Goal: Task Accomplishment & Management: Manage account settings

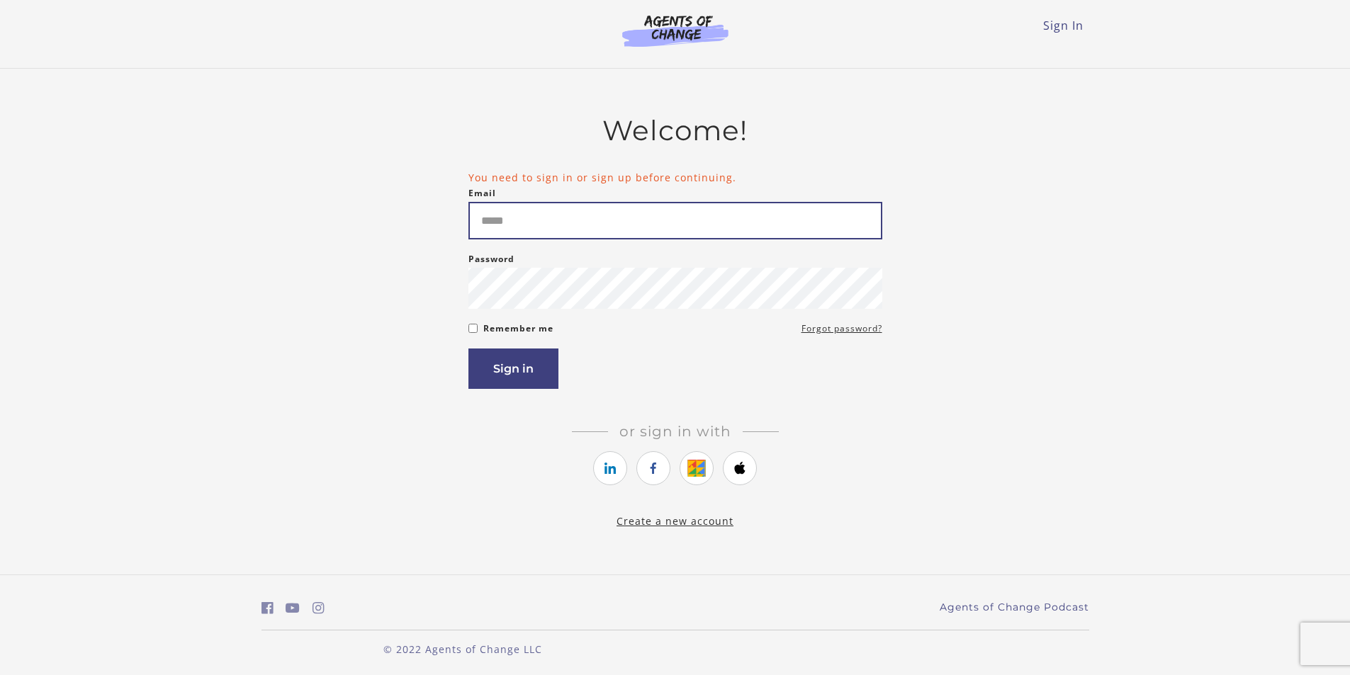
click at [648, 211] on input "Email" at bounding box center [675, 221] width 414 height 38
type input "**********"
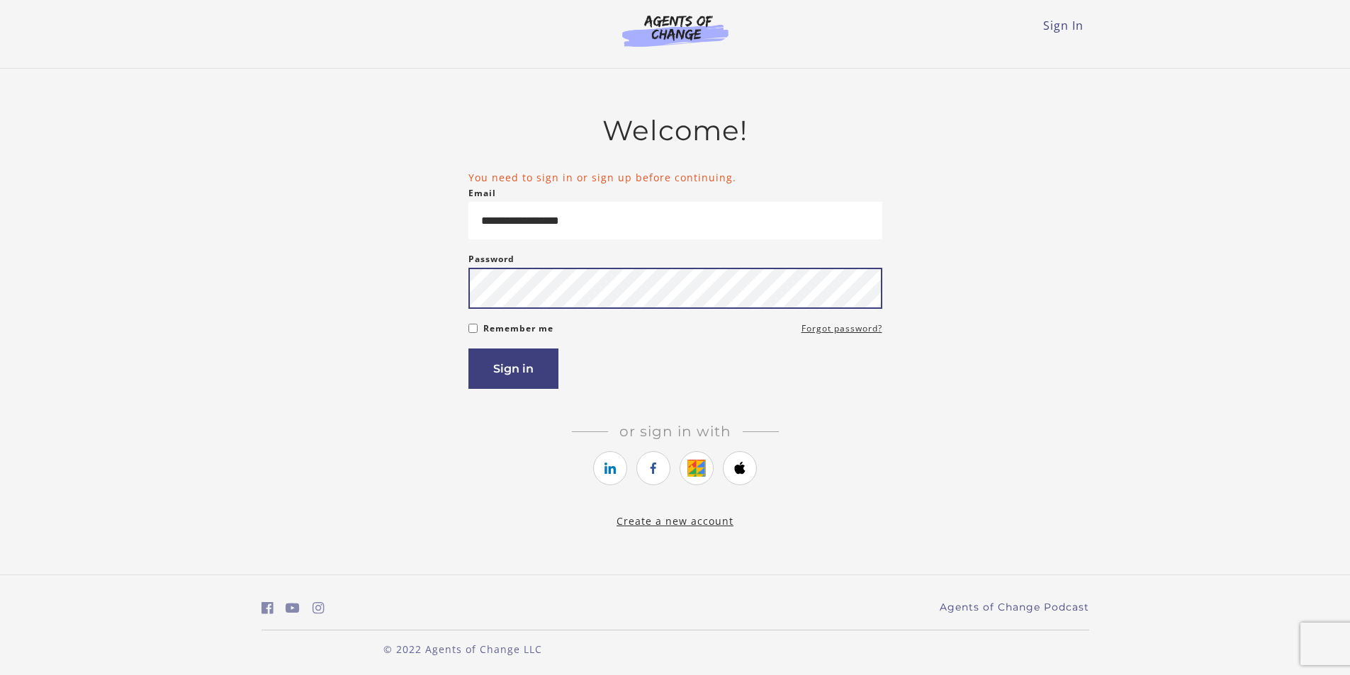
click at [468, 349] on button "Sign in" at bounding box center [513, 369] width 90 height 40
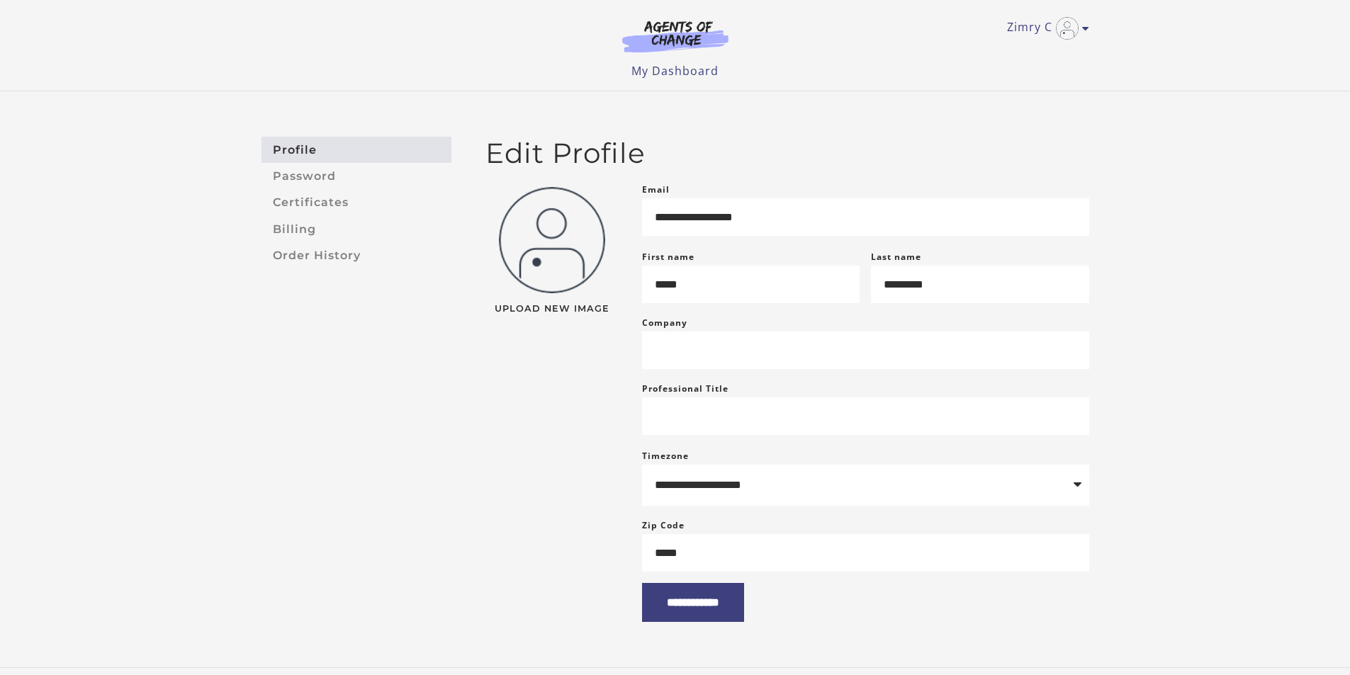
click at [234, 503] on div "**********" at bounding box center [675, 379] width 1350 height 576
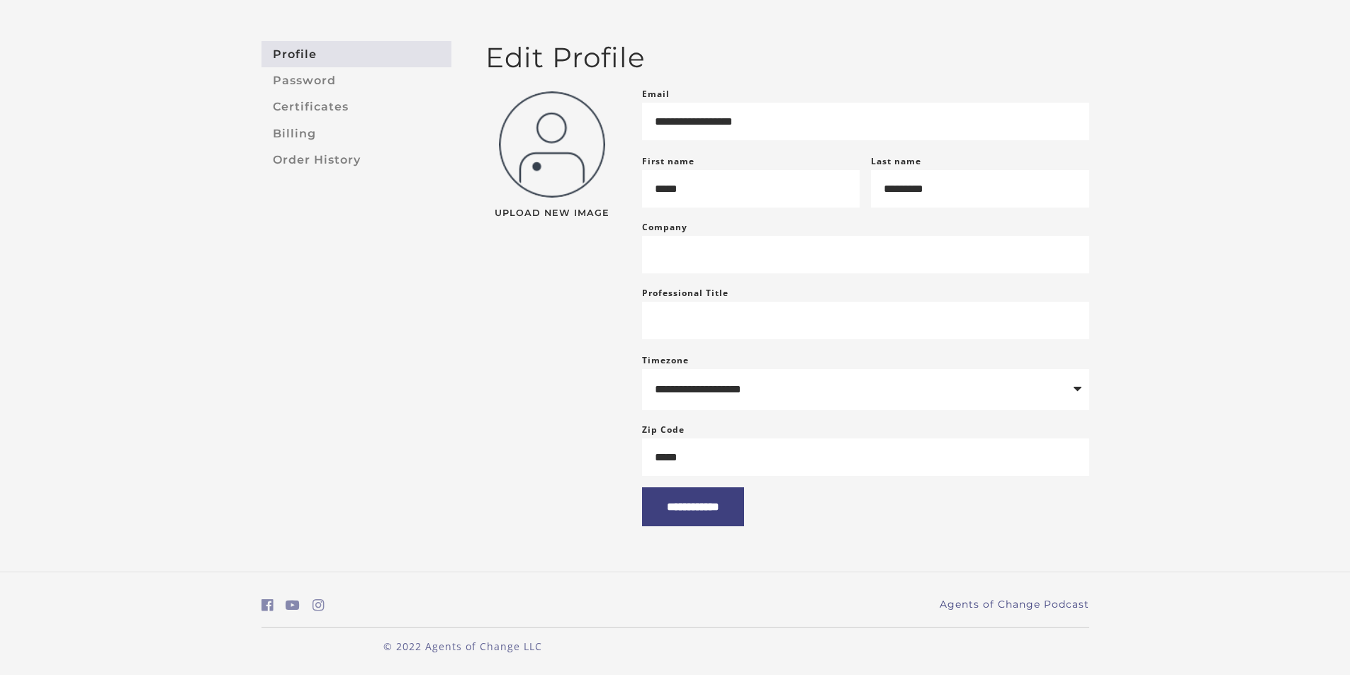
scroll to position [11, 0]
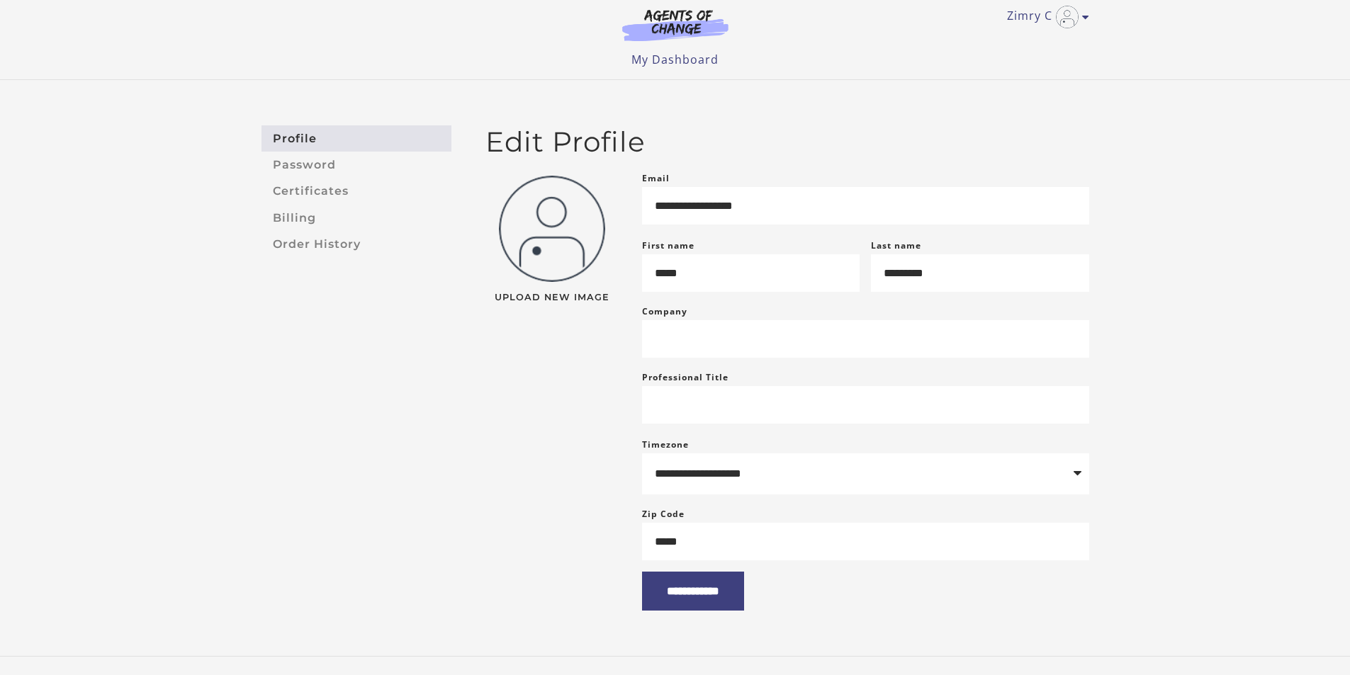
click at [230, 322] on div "**********" at bounding box center [675, 368] width 1350 height 576
click at [1044, 18] on link "Zimry C" at bounding box center [1044, 17] width 75 height 23
click at [1001, 40] on link "My Account" at bounding box center [1030, 40] width 125 height 24
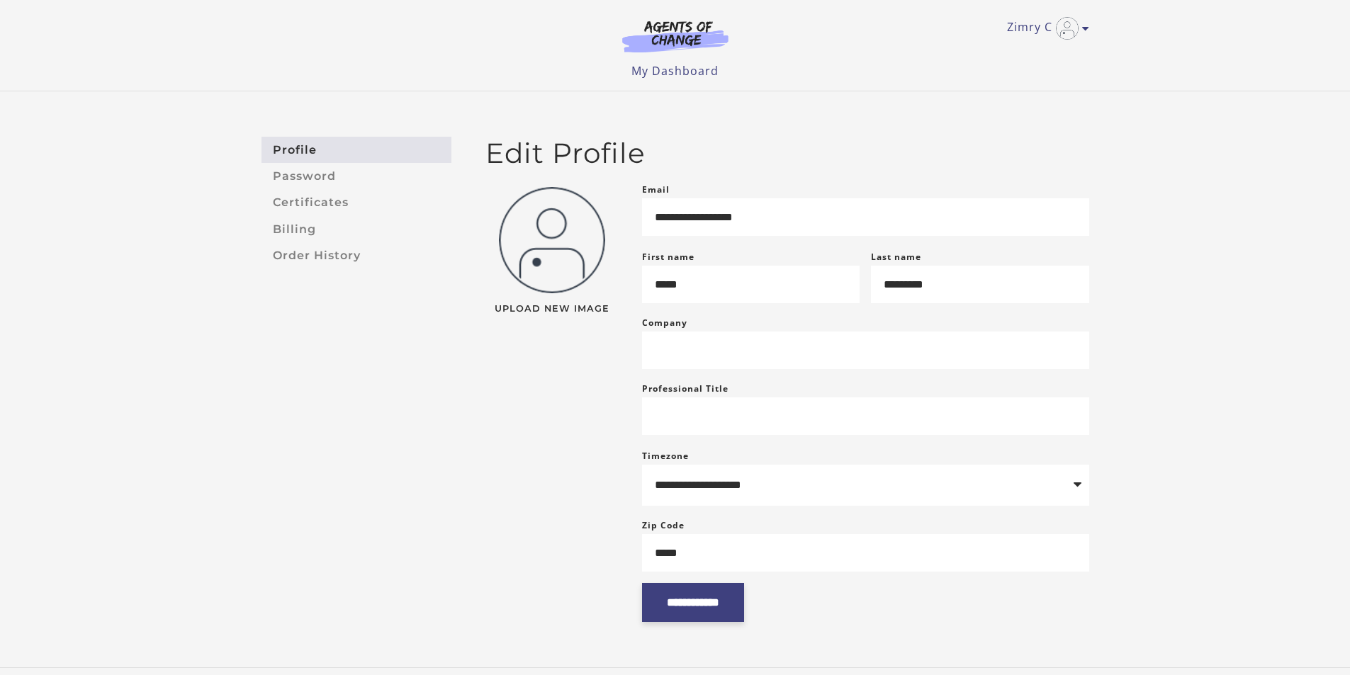
click at [708, 602] on input "**********" at bounding box center [693, 602] width 102 height 39
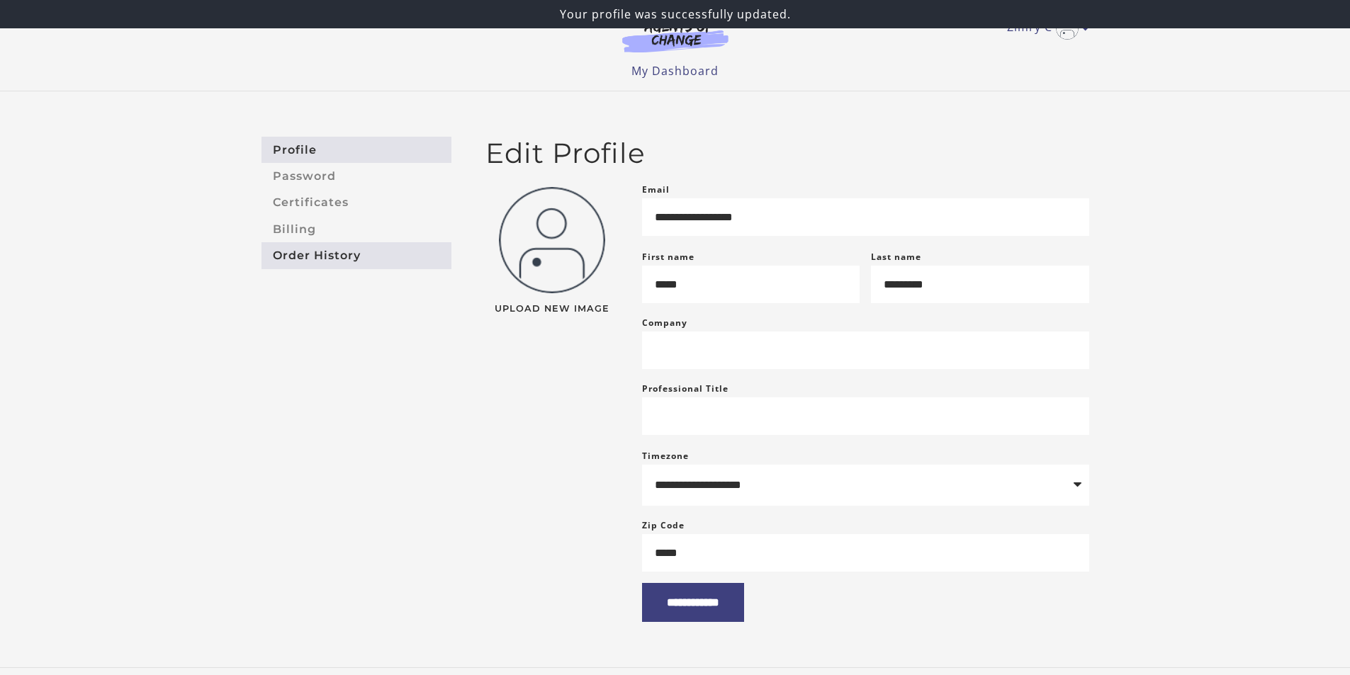
click at [308, 250] on link "Order History" at bounding box center [356, 255] width 190 height 26
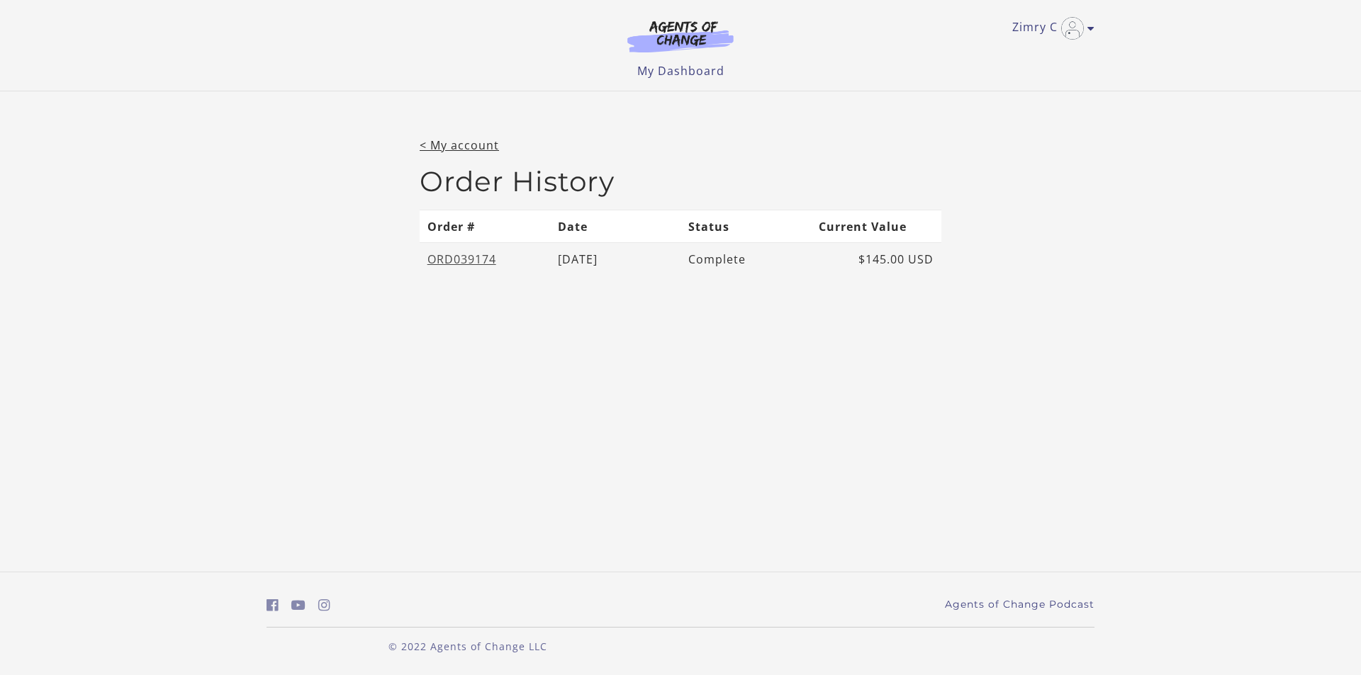
click at [481, 257] on link "ORD039174" at bounding box center [461, 260] width 69 height 16
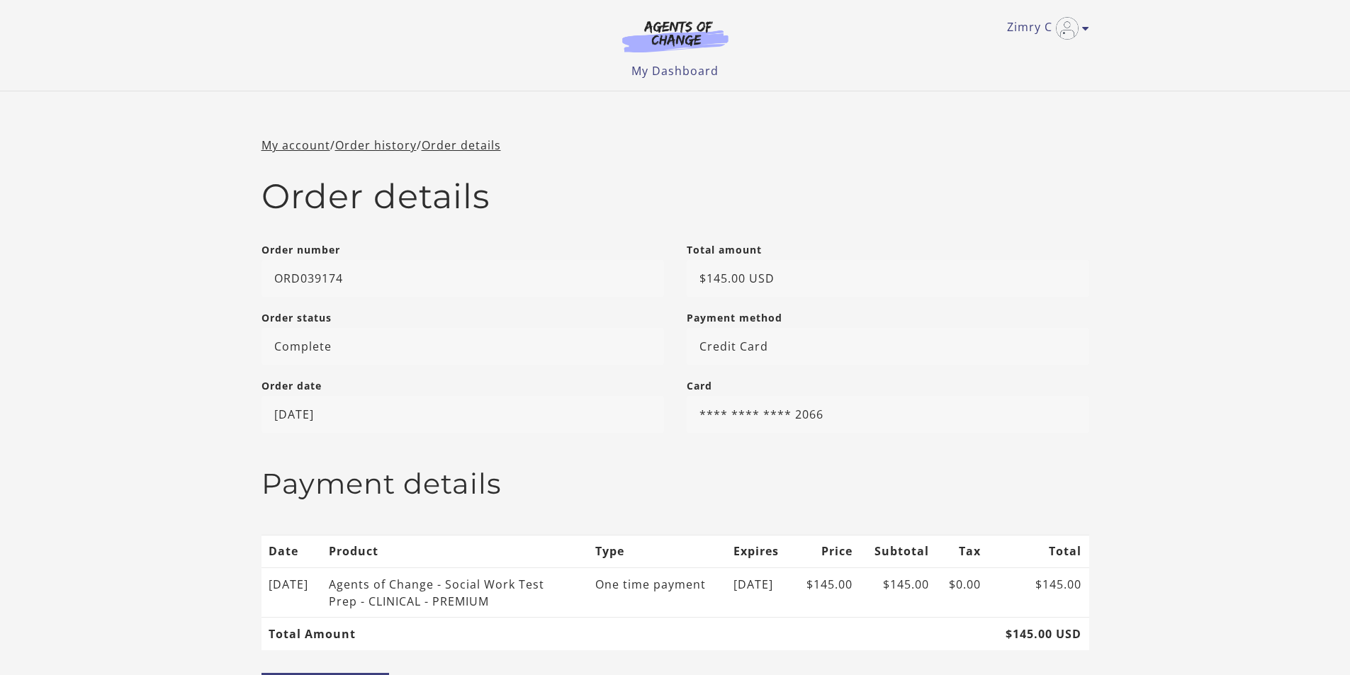
click at [274, 287] on p "ORD039174" at bounding box center [462, 278] width 403 height 37
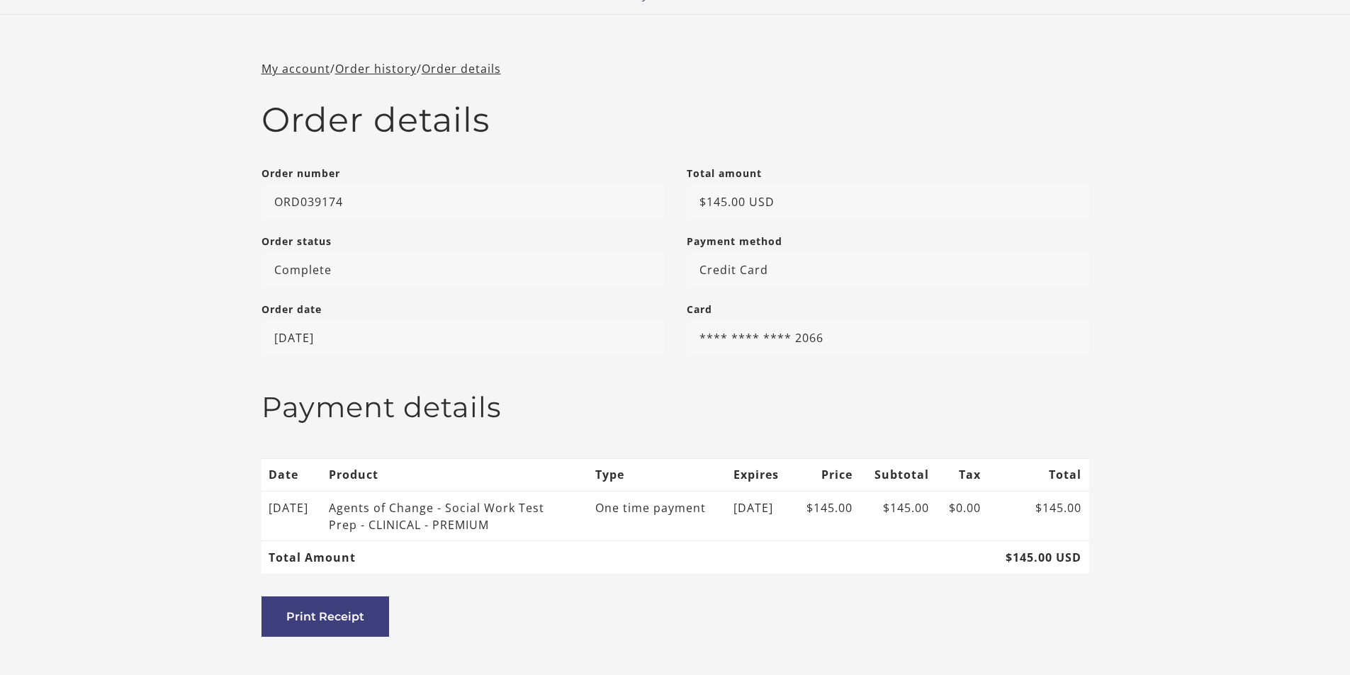
scroll to position [88, 0]
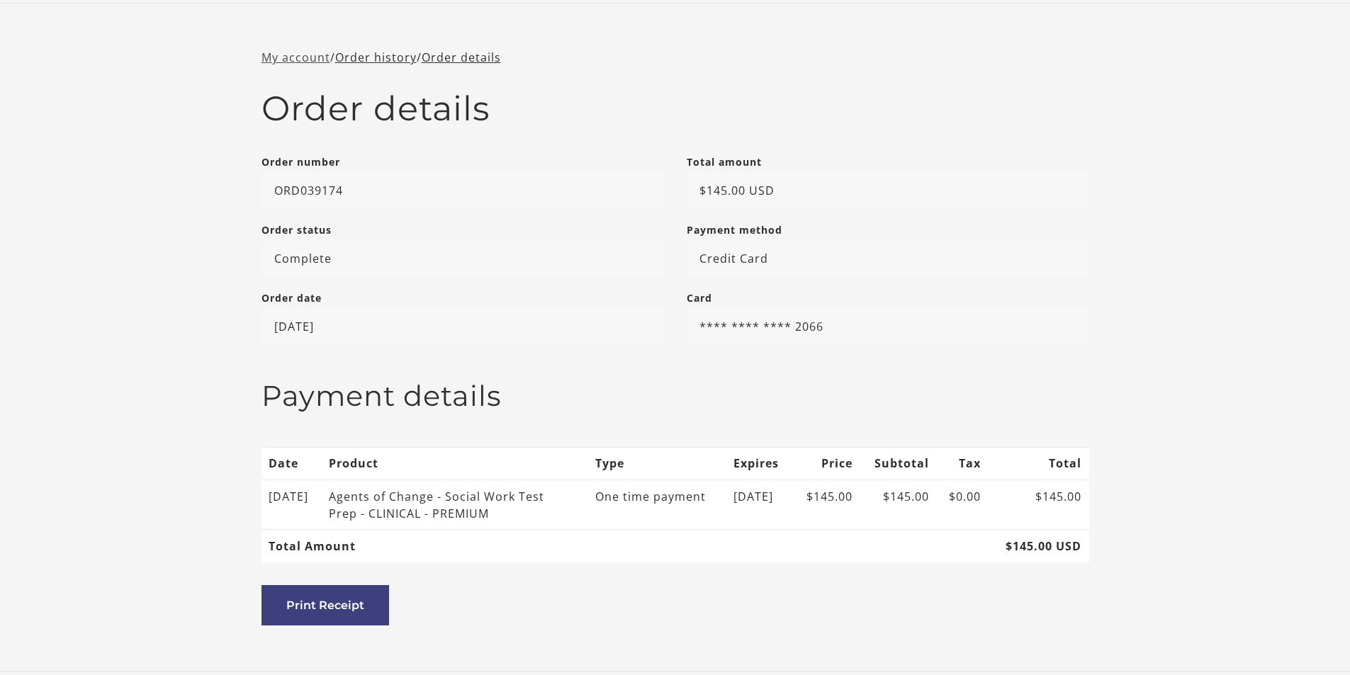
click at [274, 56] on link "My account" at bounding box center [295, 58] width 69 height 16
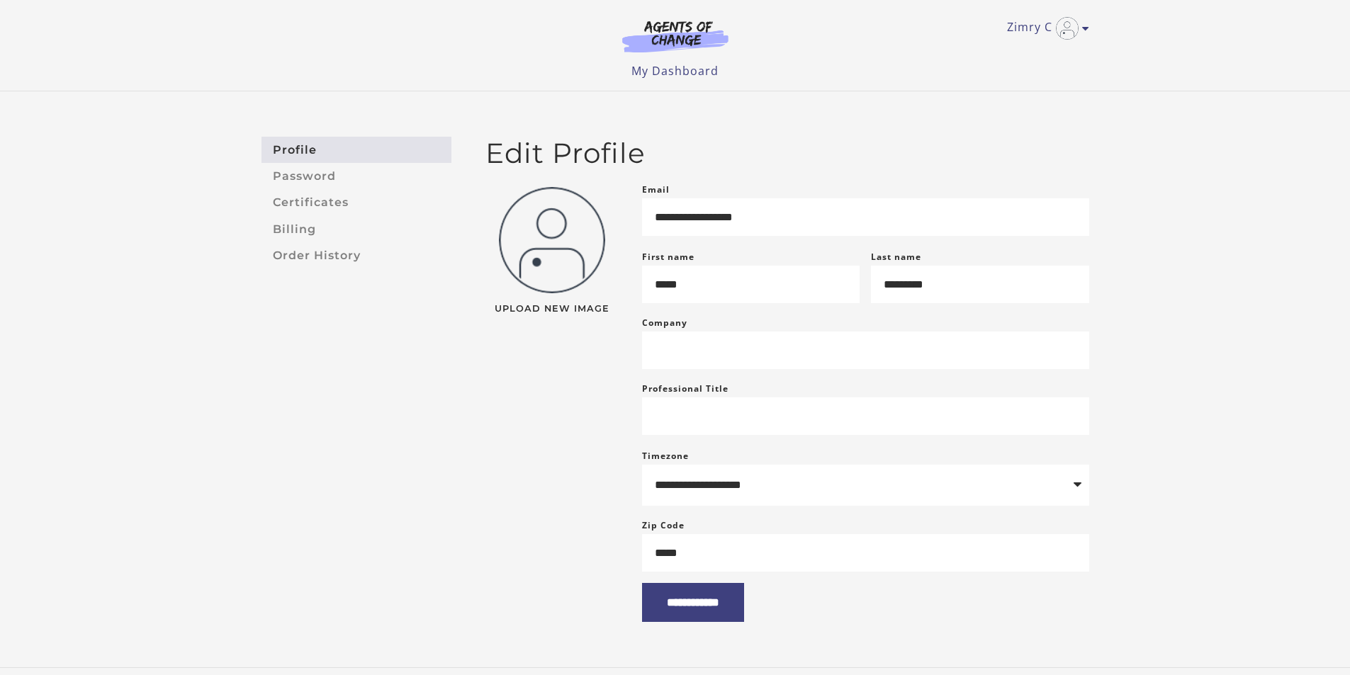
click at [702, 79] on div "Zimry C My Account Support Sign Out Toggle menu Menu My Dashboard My Account Su…" at bounding box center [675, 45] width 850 height 91
click at [699, 75] on link "My Dashboard" at bounding box center [674, 71] width 87 height 16
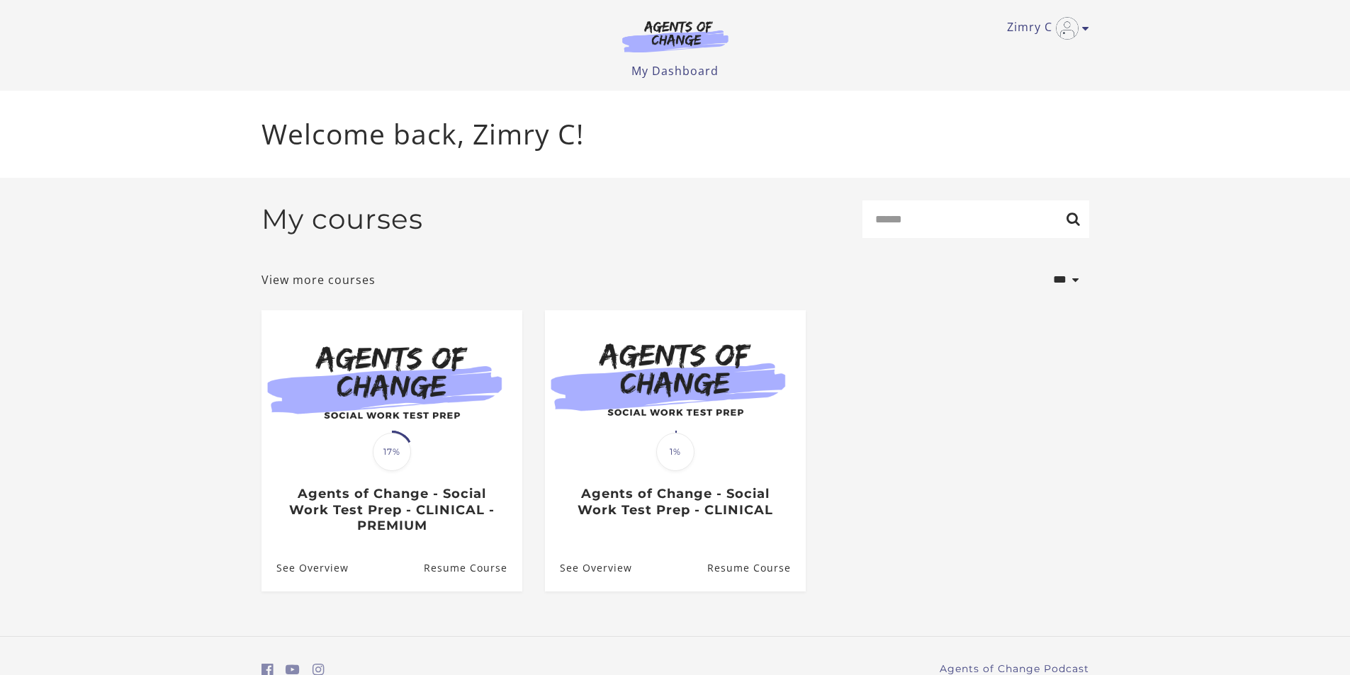
drag, startPoint x: 1352, startPoint y: 84, endPoint x: 1360, endPoint y: 168, distance: 84.7
click at [1349, 168] on html "Skip to main content Zimry C My Account Support Sign Out Toggle menu Menu My Da…" at bounding box center [675, 337] width 1350 height 675
drag, startPoint x: 1360, startPoint y: 154, endPoint x: 1360, endPoint y: 250, distance: 96.4
click at [1349, 250] on html "Skip to main content Zimry C My Account Support Sign Out Toggle menu Menu My Da…" at bounding box center [675, 337] width 1350 height 675
drag, startPoint x: 1358, startPoint y: 218, endPoint x: 1360, endPoint y: 357, distance: 138.9
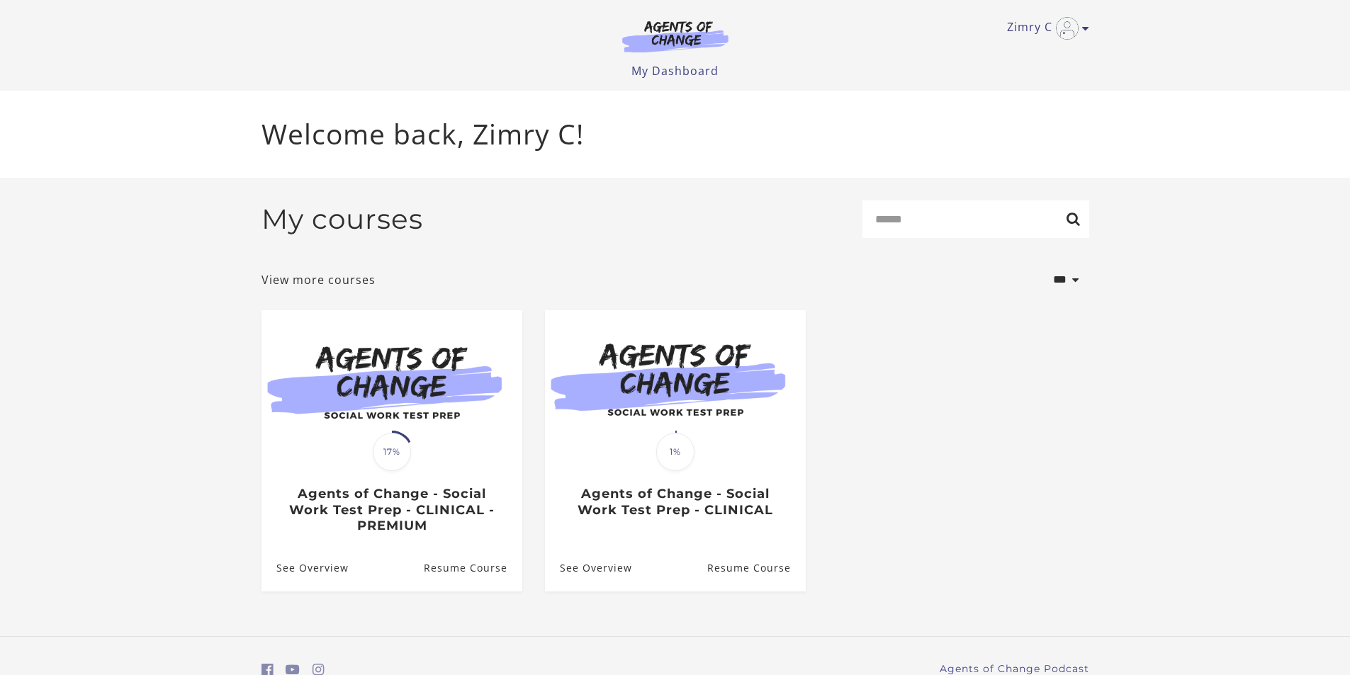
click at [1349, 357] on html "Skip to main content Zimry C My Account Support Sign Out Toggle menu Menu My Da…" at bounding box center [675, 337] width 1350 height 675
